Goal: Task Accomplishment & Management: Manage account settings

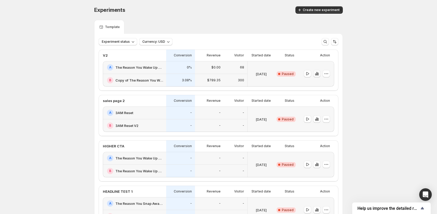
click at [321, 73] on button "button" at bounding box center [316, 73] width 7 height 7
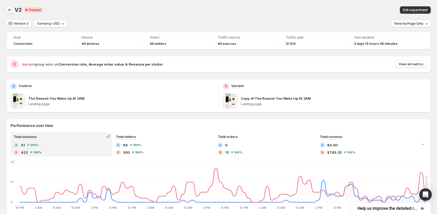
click at [9, 11] on icon "Back" at bounding box center [9, 9] width 5 height 5
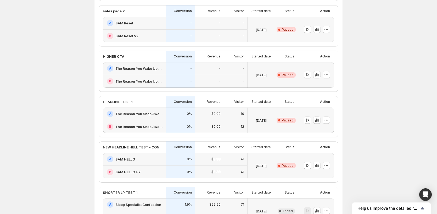
scroll to position [105, 0]
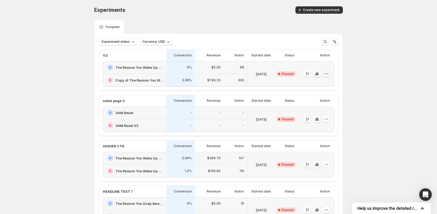
click at [329, 74] on icon "button" at bounding box center [326, 73] width 5 height 5
click at [328, 82] on span "Edit" at bounding box center [331, 84] width 25 height 5
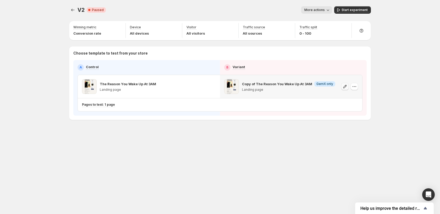
click at [345, 88] on icon "button" at bounding box center [344, 86] width 5 height 5
